Goal: Information Seeking & Learning: Find specific fact

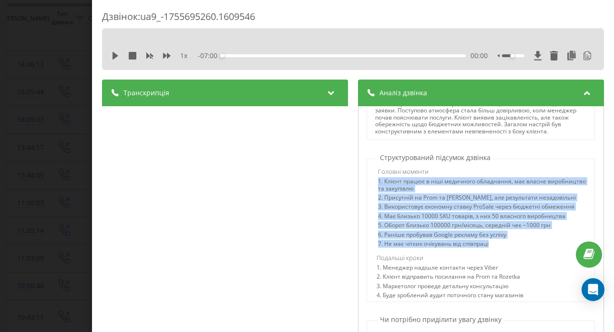
click at [494, 250] on div "1. Клієнт працює в ніші медичного обладнання, має власне виробництво та закупів…" at bounding box center [482, 213] width 208 height 71
click at [28, 116] on div "Дзвінок : ua9_-1755695260.1609546 1 x - 07:00 00:00 00:00 Транскрипція 00:00 Ал…" at bounding box center [307, 166] width 614 height 332
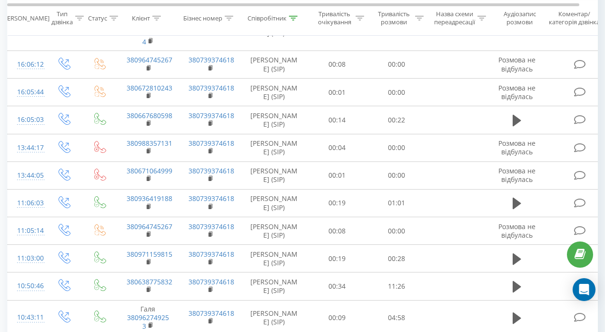
click at [0, 0] on icon at bounding box center [0, 0] width 0 height 0
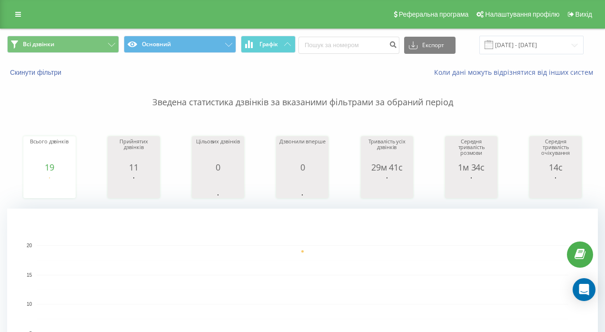
type input "0732186111"
